Goal: Task Accomplishment & Management: Manage account settings

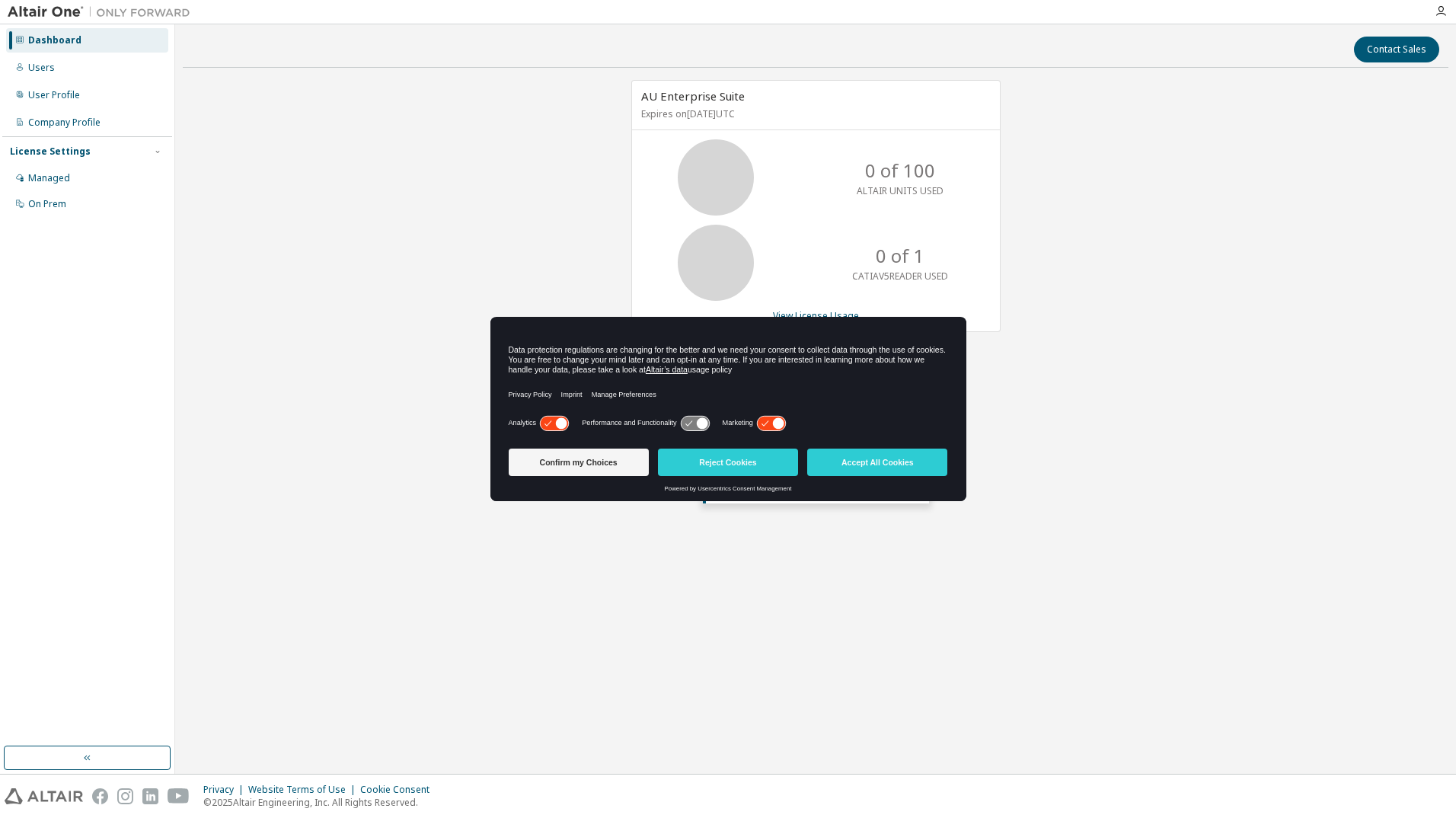
click at [393, 338] on div "AU Enterprise Suite Expires on October 15, 2025 UTC 0 of 100 ALTAIR UNITS USED …" at bounding box center [816, 346] width 1266 height 532
click at [733, 470] on button "Reject Cookies" at bounding box center [728, 463] width 140 height 28
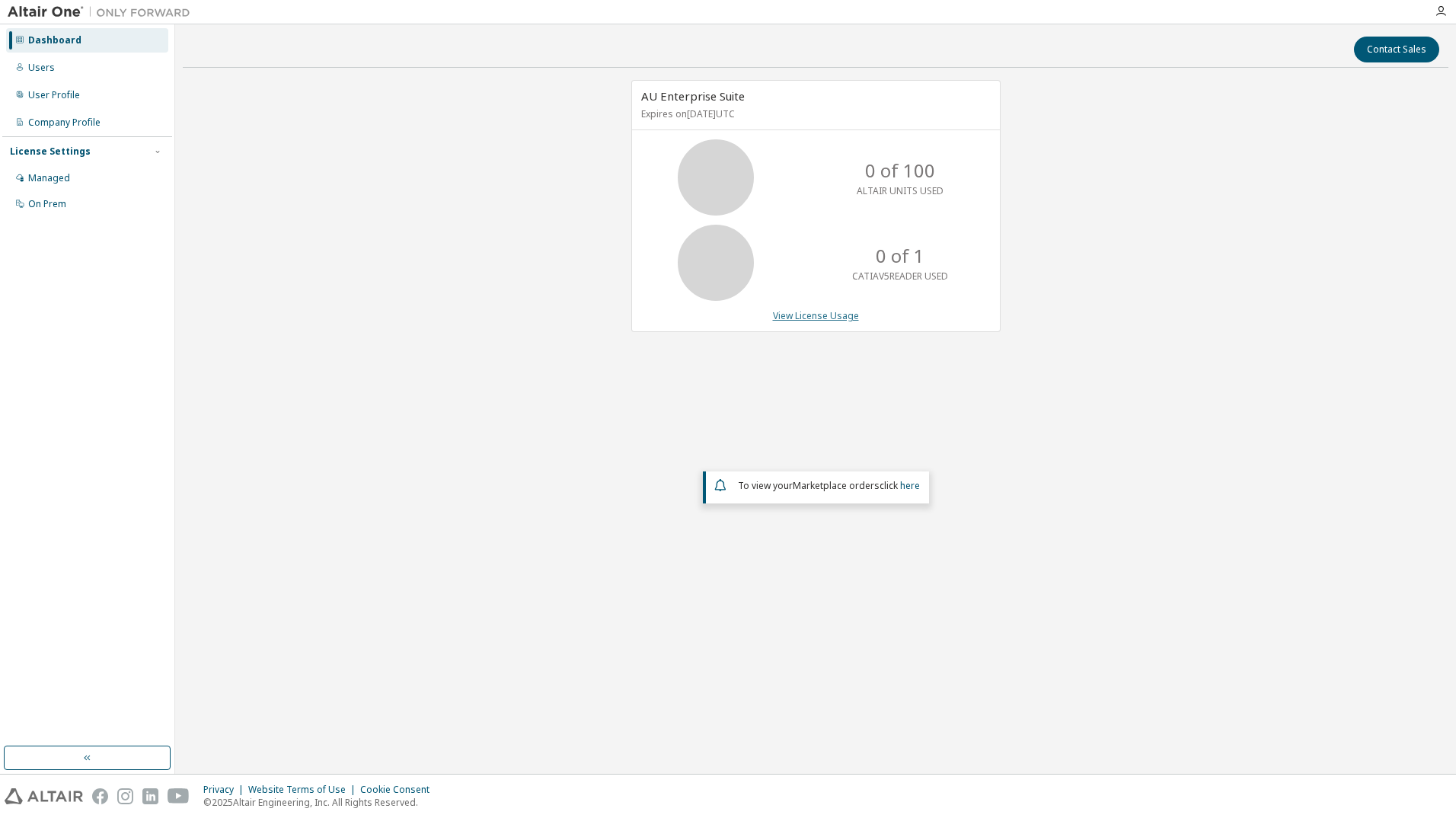
click at [813, 312] on link "View License Usage" at bounding box center [816, 316] width 86 height 13
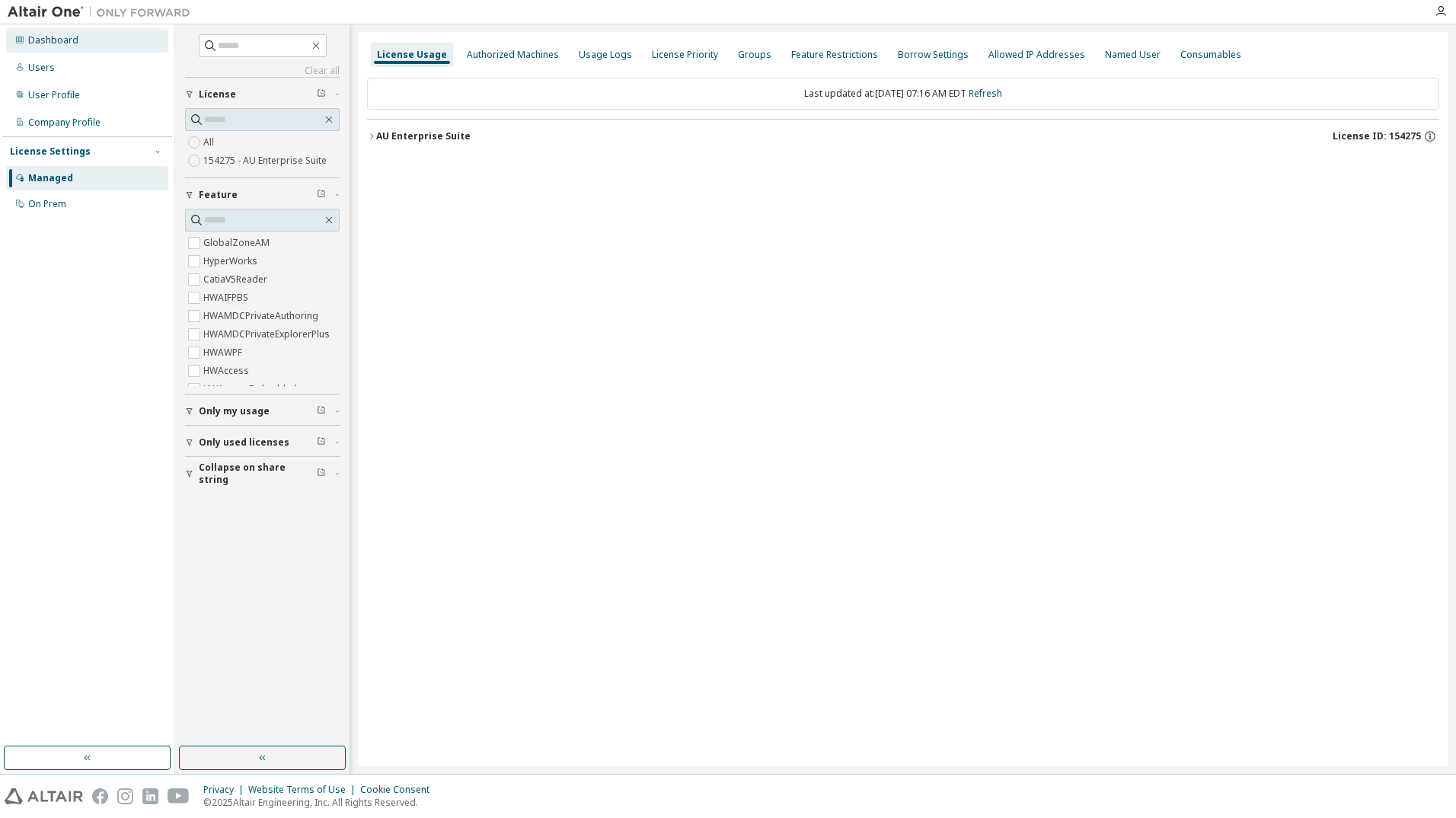
click at [58, 45] on div "Dashboard" at bounding box center [53, 40] width 50 height 12
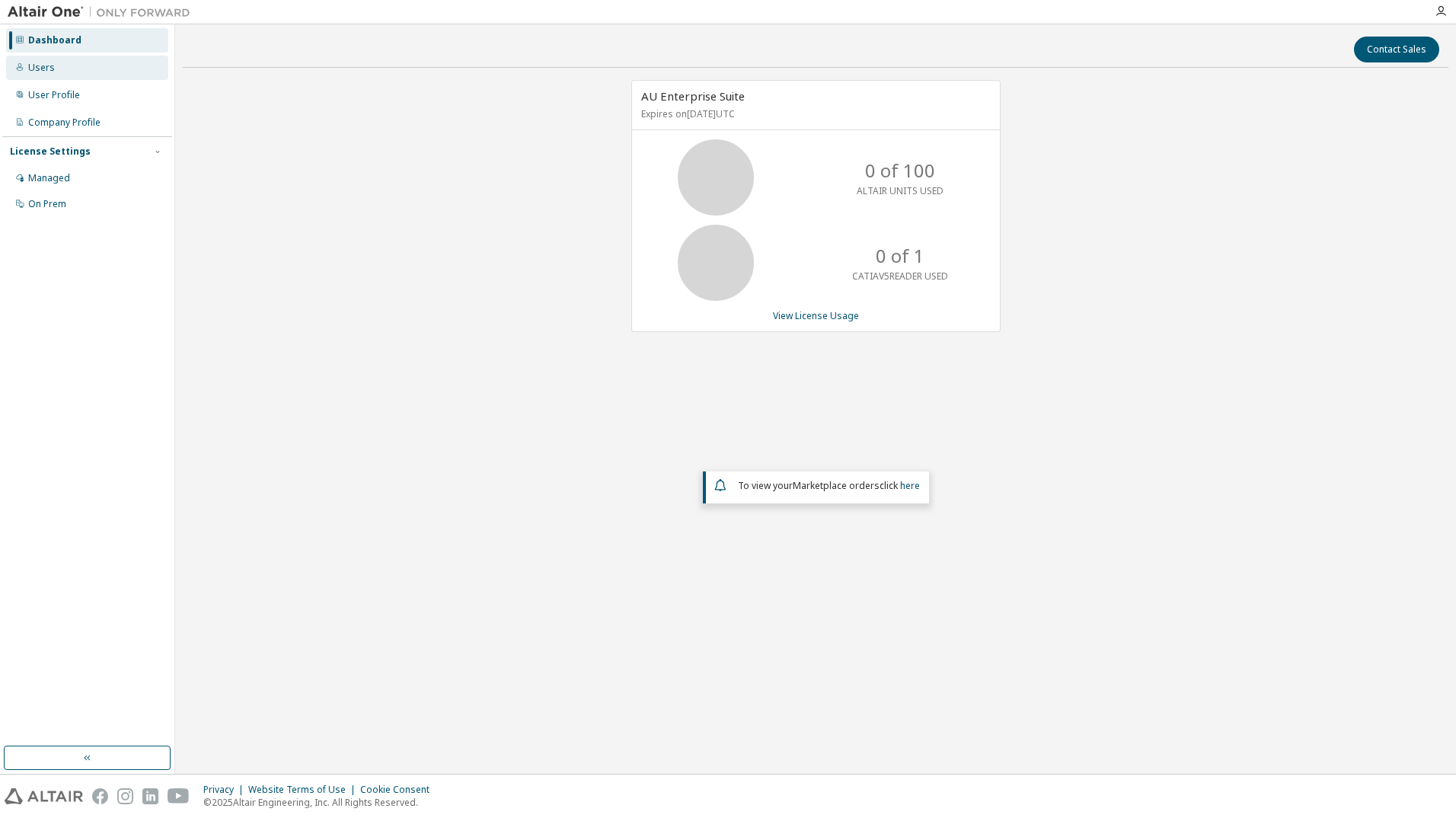
click at [56, 62] on div "Users" at bounding box center [88, 68] width 162 height 24
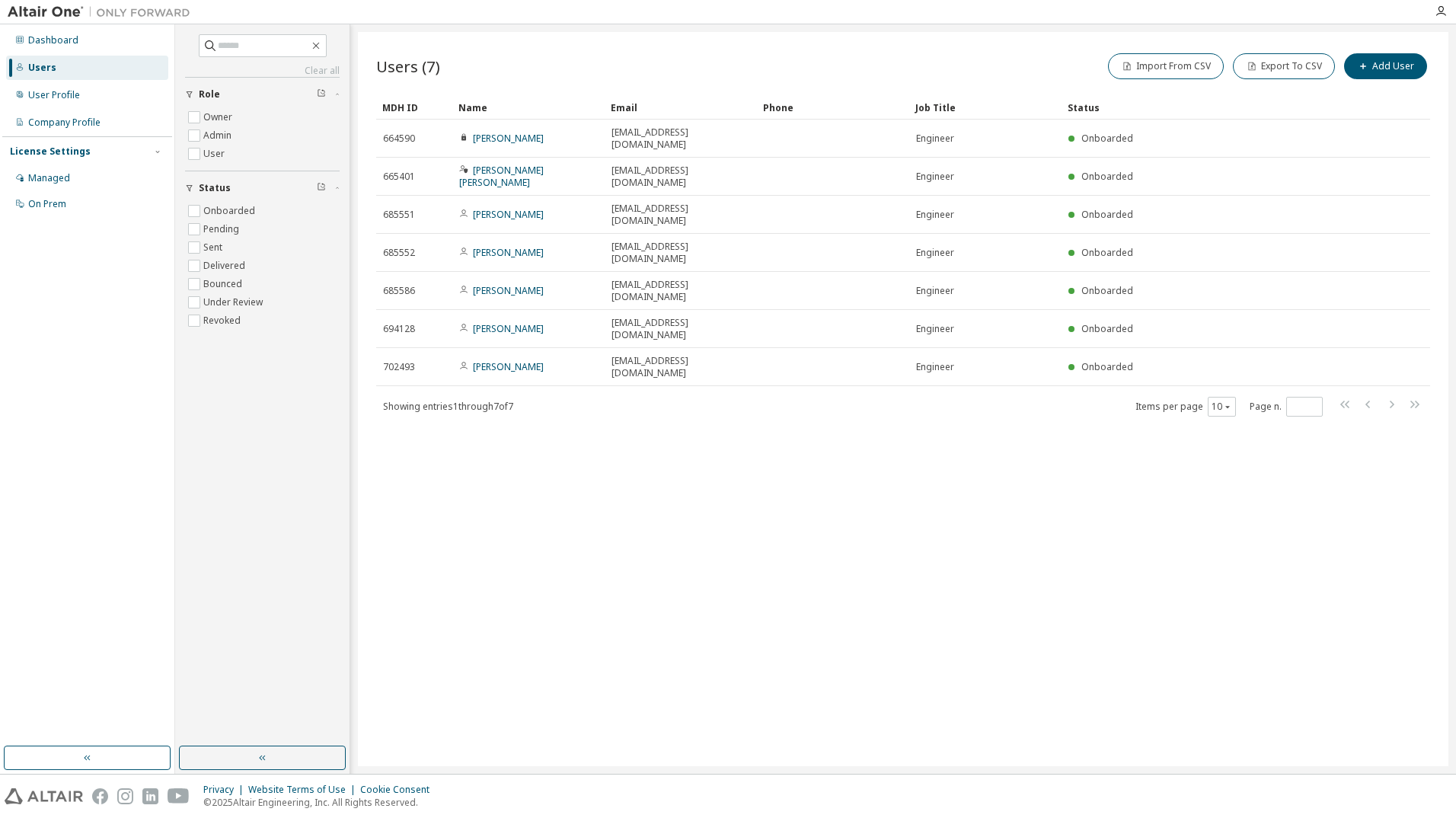
drag, startPoint x: 58, startPoint y: 53, endPoint x: 62, endPoint y: 43, distance: 10.8
click at [58, 52] on div "Dashboard Users User Profile Company Profile License Settings Managed On Prem" at bounding box center [88, 122] width 170 height 191
click at [62, 42] on div "Dashboard" at bounding box center [53, 40] width 50 height 12
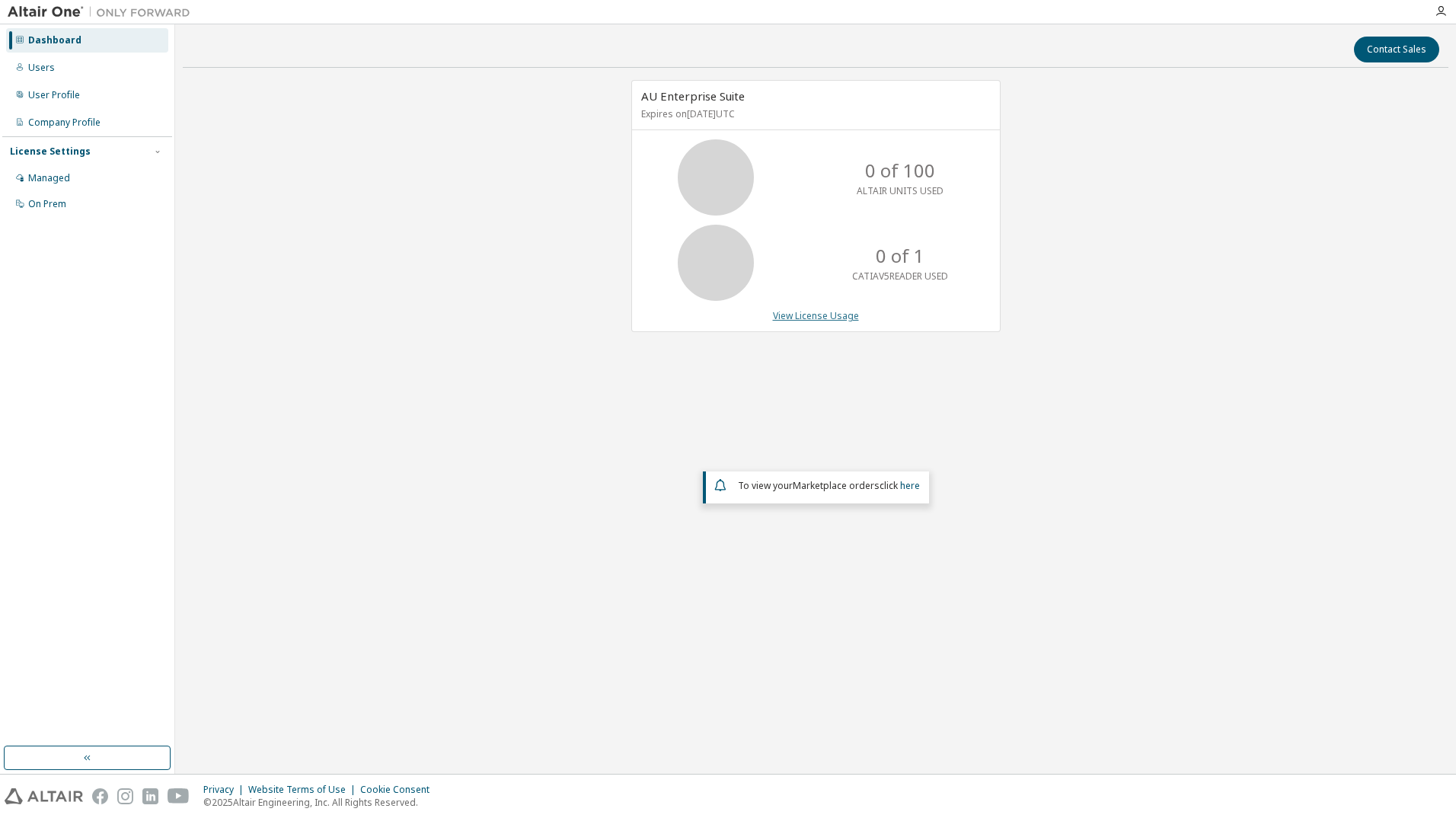
click at [813, 316] on link "View License Usage" at bounding box center [816, 316] width 86 height 13
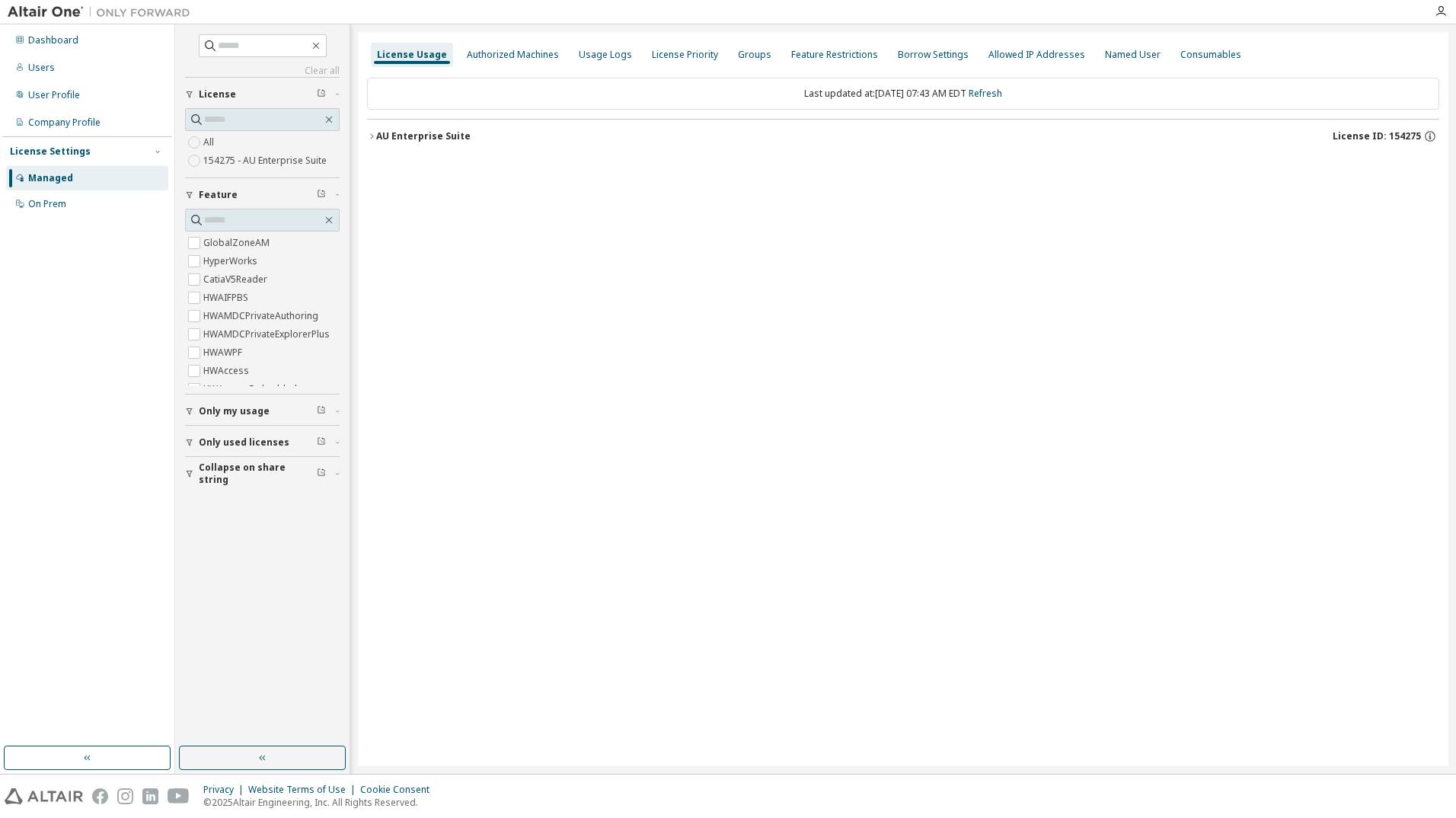
click at [412, 122] on button "AU Enterprise Suite License ID: 154275" at bounding box center [903, 136] width 1072 height 33
